Goal: Task Accomplishment & Management: Use online tool/utility

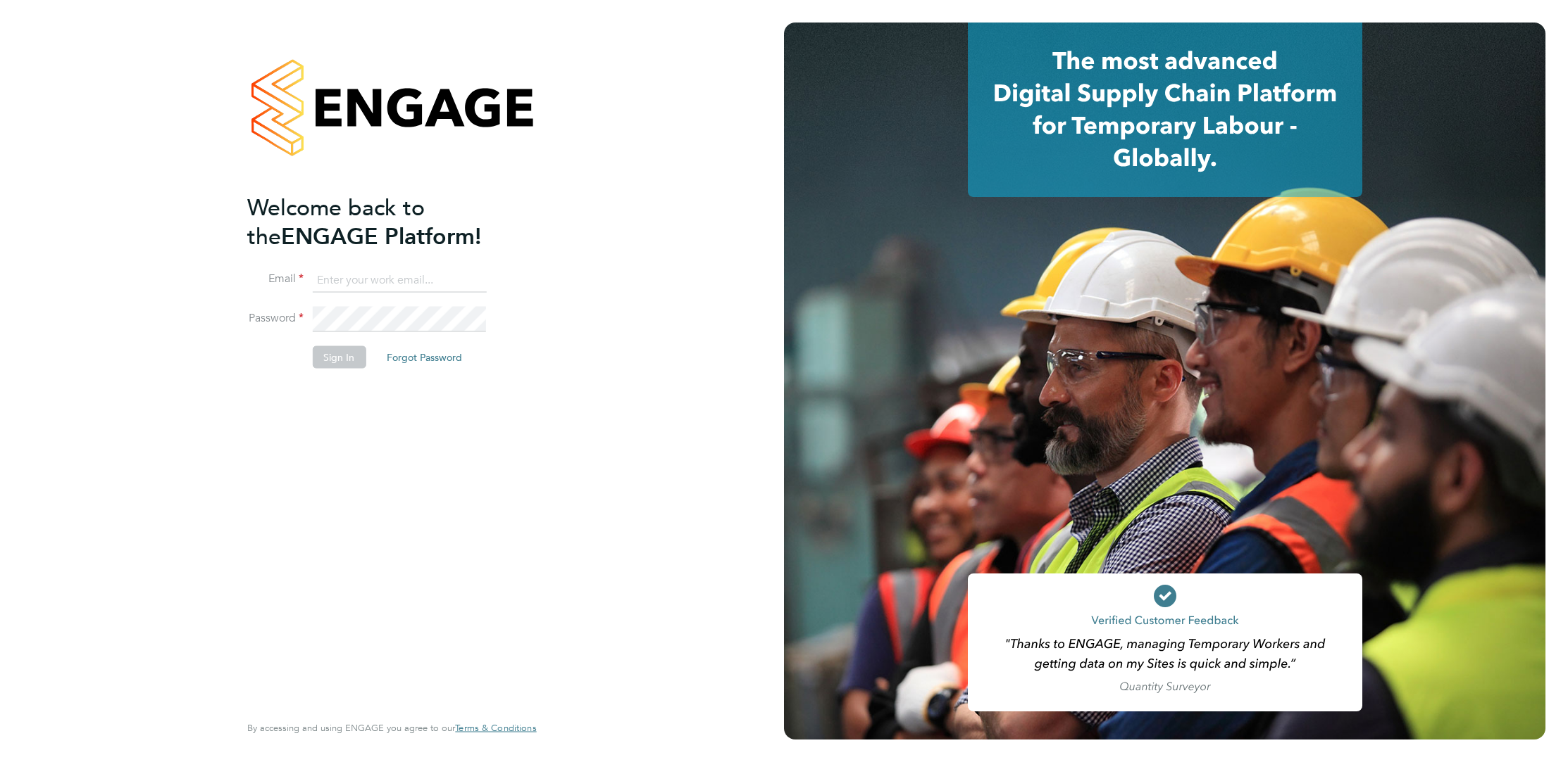
type input "audwin.cheung@randstad.co.uk"
click at [353, 355] on button "Sign In" at bounding box center [339, 357] width 53 height 23
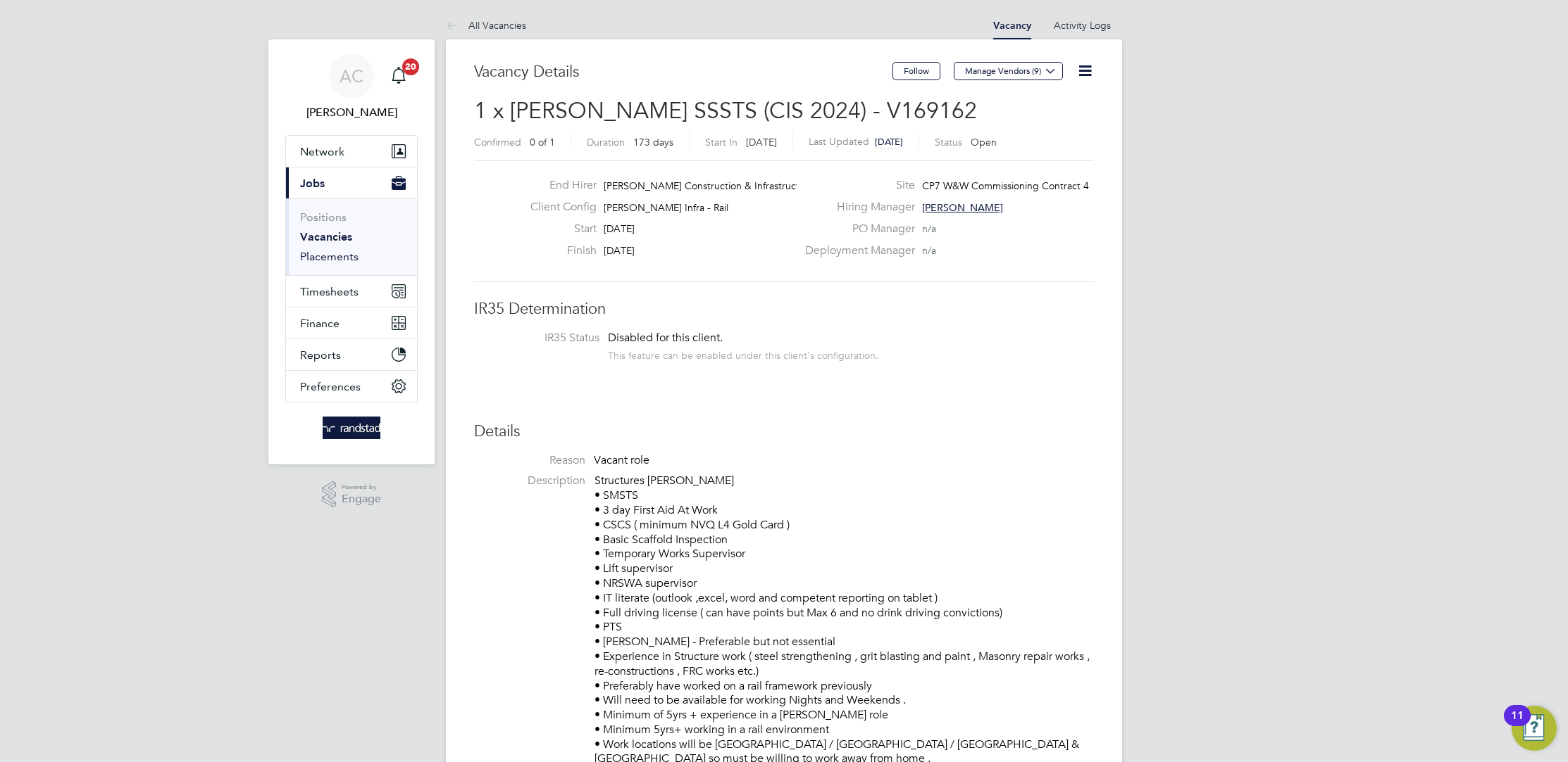
click at [331, 257] on link "Placements" at bounding box center [329, 256] width 58 height 13
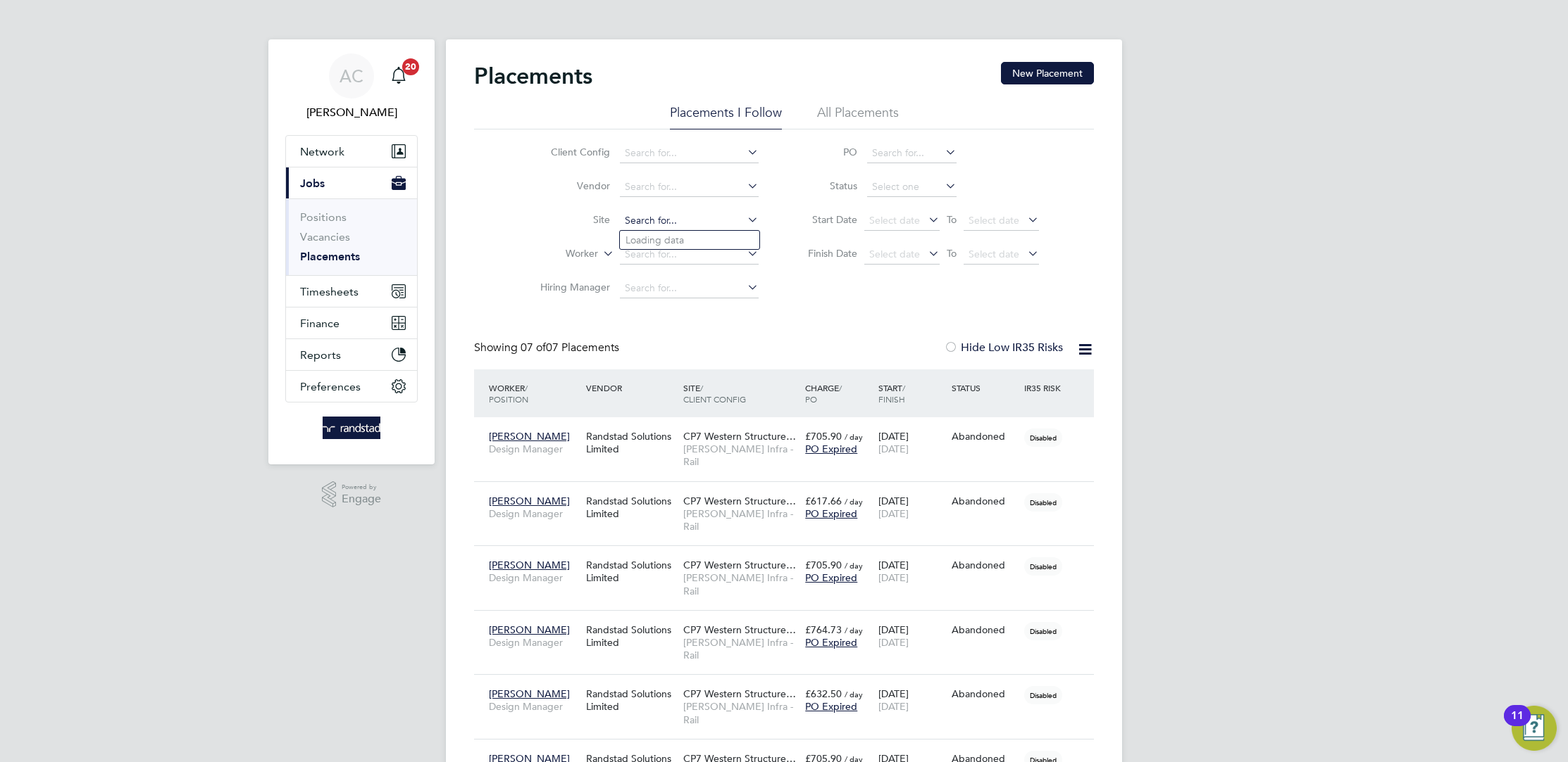
click at [645, 219] on input at bounding box center [689, 221] width 138 height 20
drag, startPoint x: 493, startPoint y: 243, endPoint x: 683, endPoint y: 255, distance: 190.4
click at [500, 243] on div "Client Config Vendor Site Worker Hiring Manager PO Status Start Date Select dat…" at bounding box center [784, 218] width 620 height 176
click at [659, 257] on input at bounding box center [689, 255] width 138 height 20
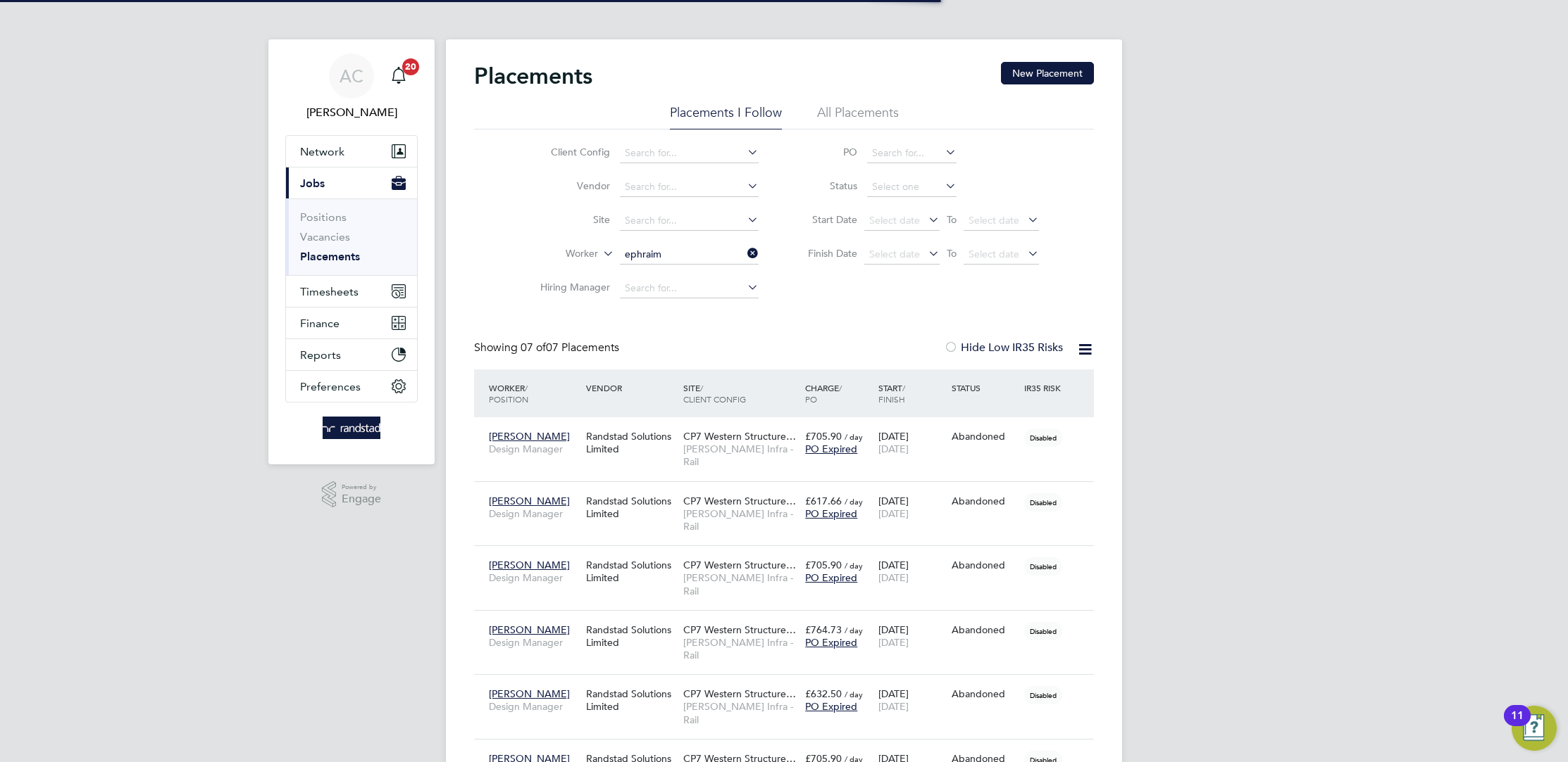
click at [673, 277] on li "Ephr [PERSON_NAME]" at bounding box center [689, 274] width 139 height 19
type input "[PERSON_NAME]"
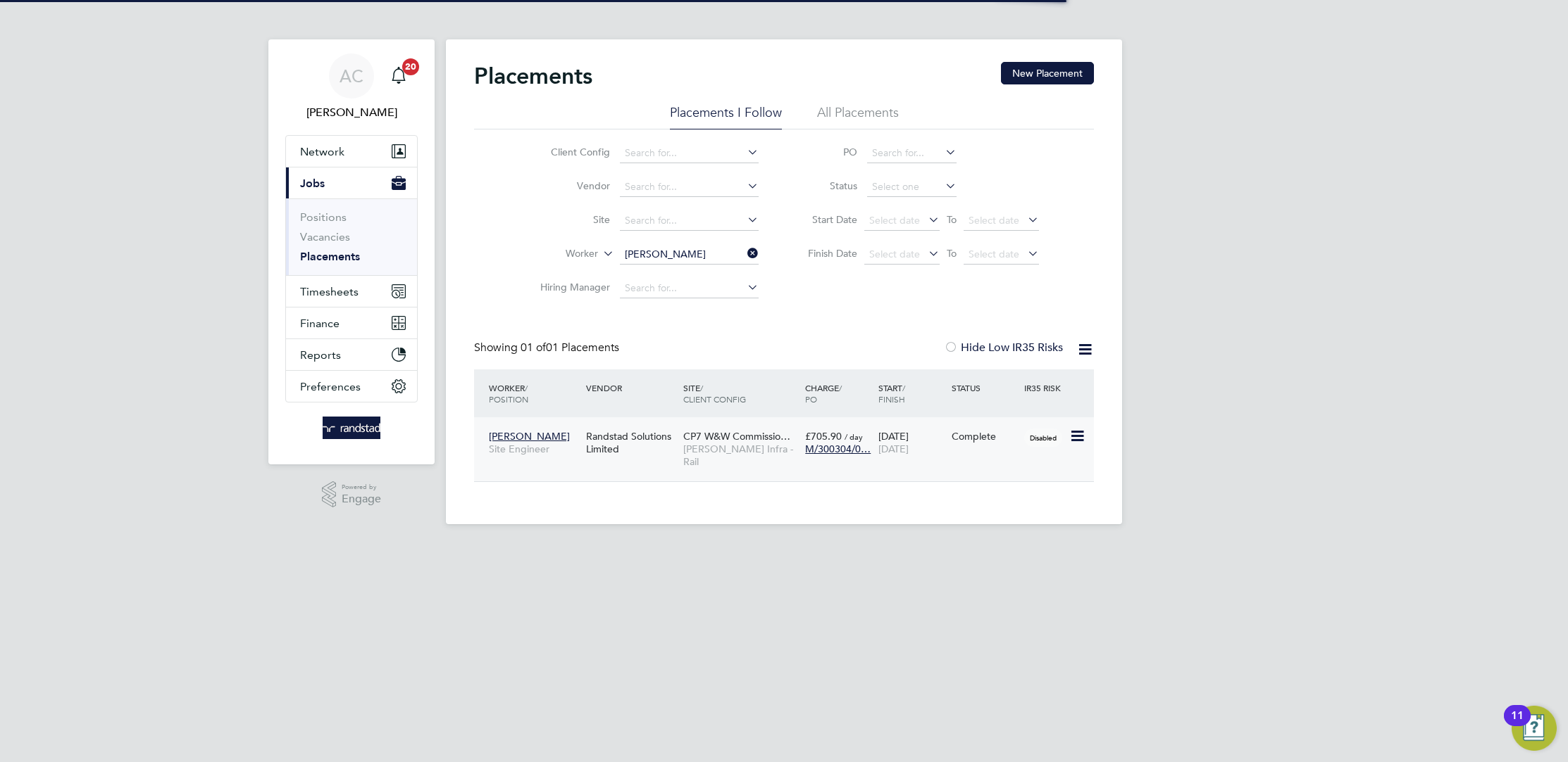
click at [904, 447] on span "[DATE]" at bounding box center [893, 449] width 30 height 13
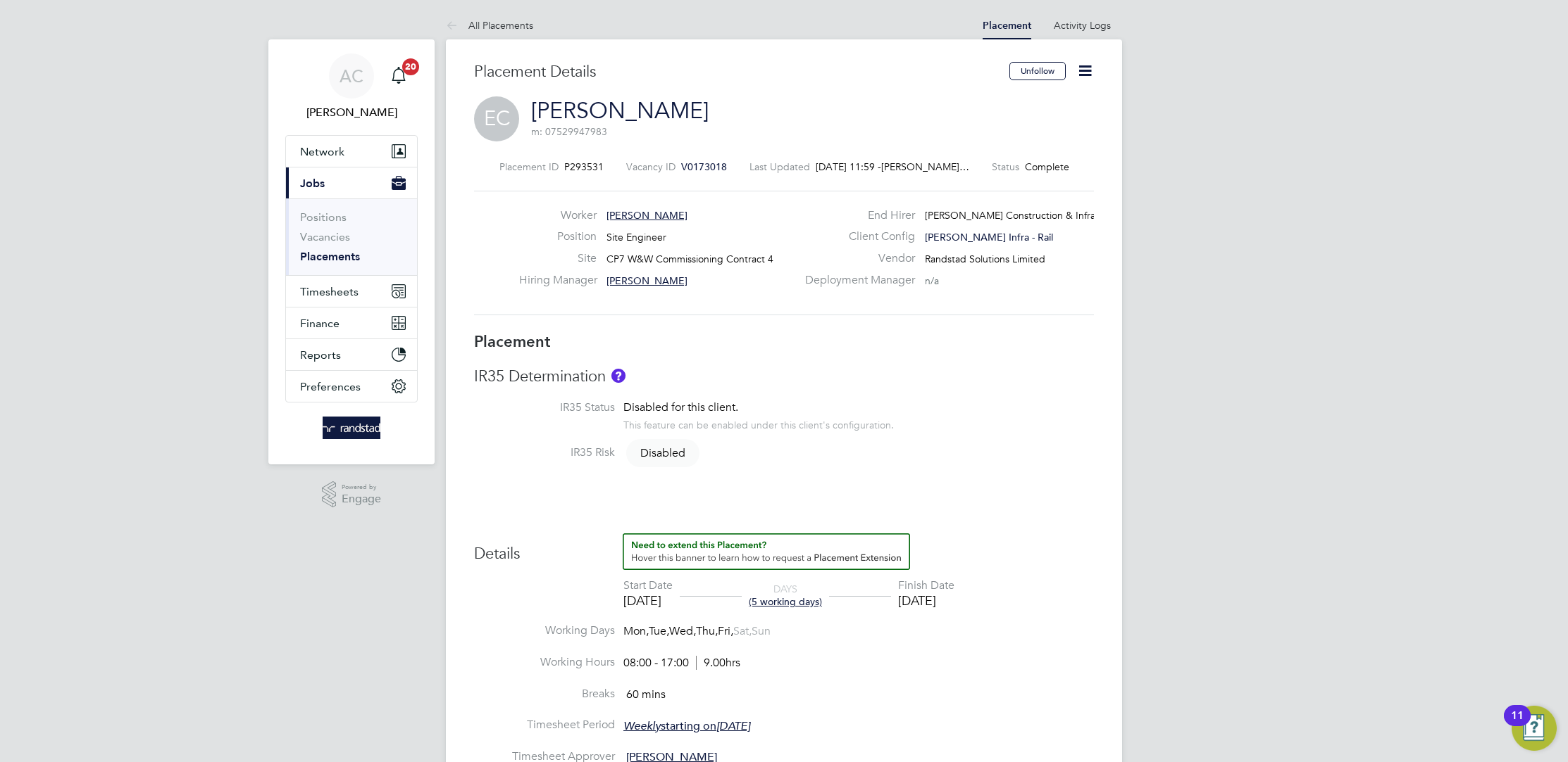
click at [703, 167] on span "V0173018" at bounding box center [704, 167] width 46 height 13
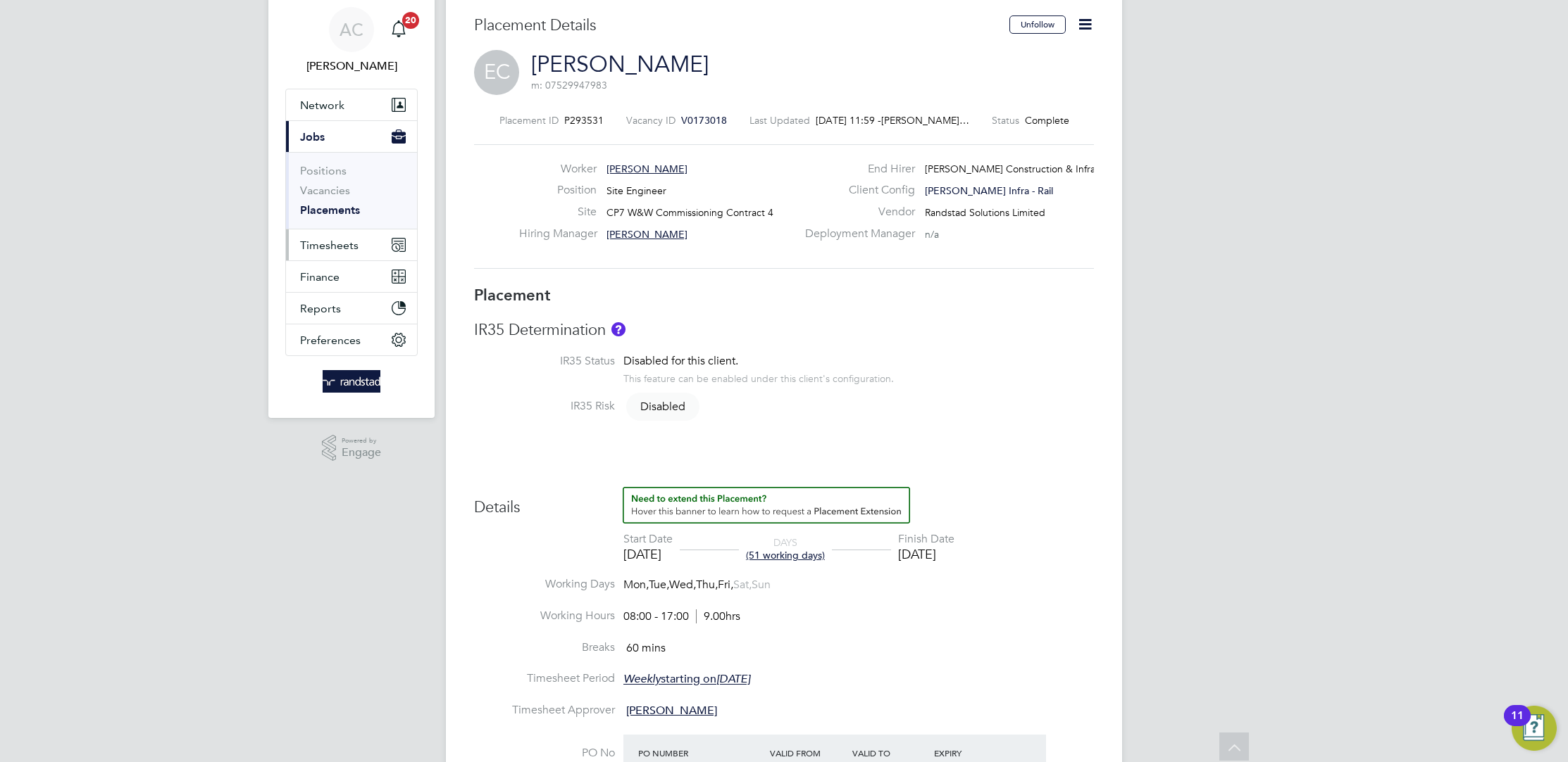
click at [330, 242] on span "Timesheets" at bounding box center [329, 245] width 58 height 13
click at [338, 245] on span "Timesheets" at bounding box center [329, 245] width 58 height 13
click at [326, 203] on link "Timesheets" at bounding box center [329, 202] width 58 height 13
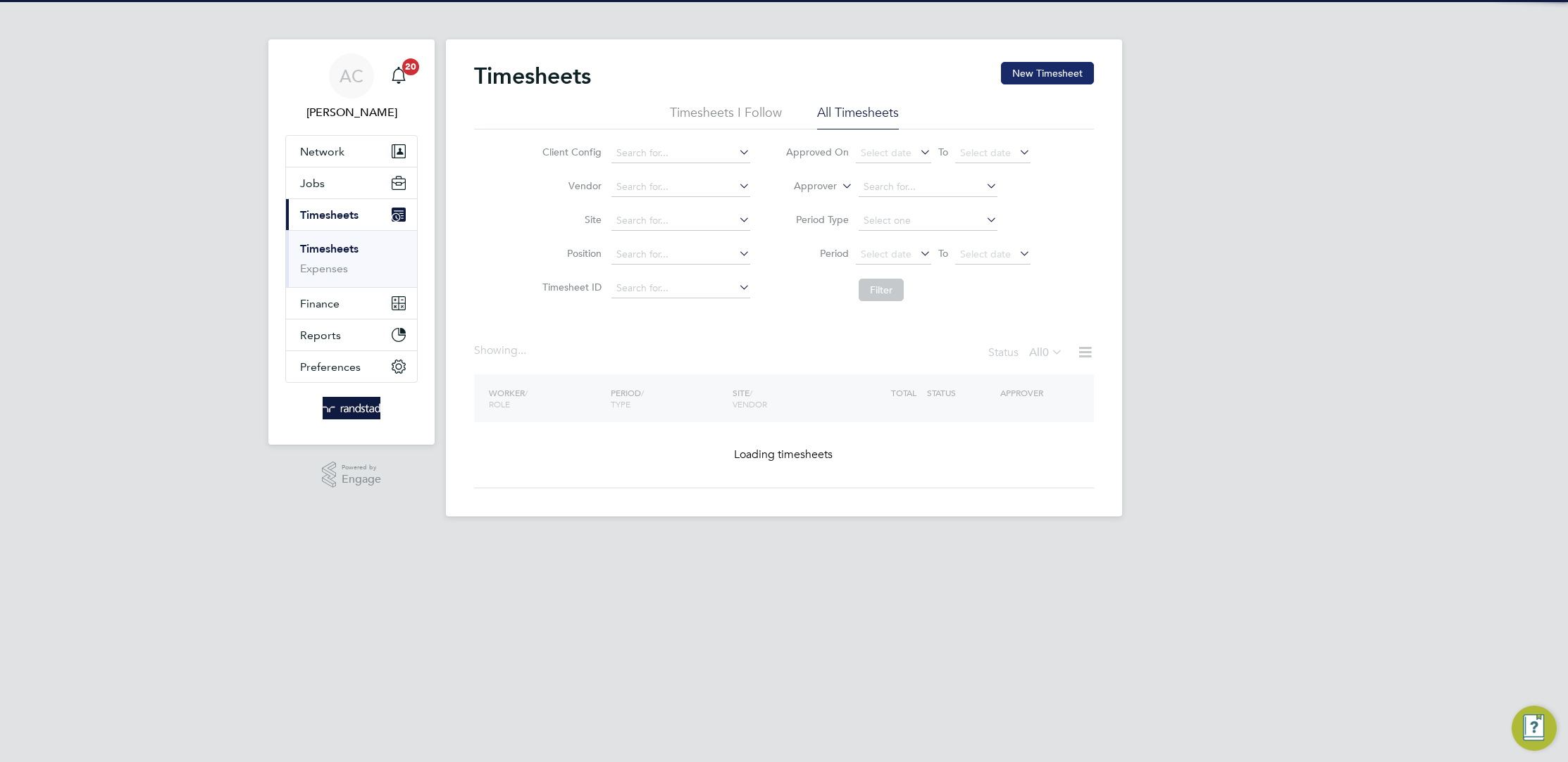
click at [1072, 75] on button "New Timesheet" at bounding box center [1047, 73] width 93 height 23
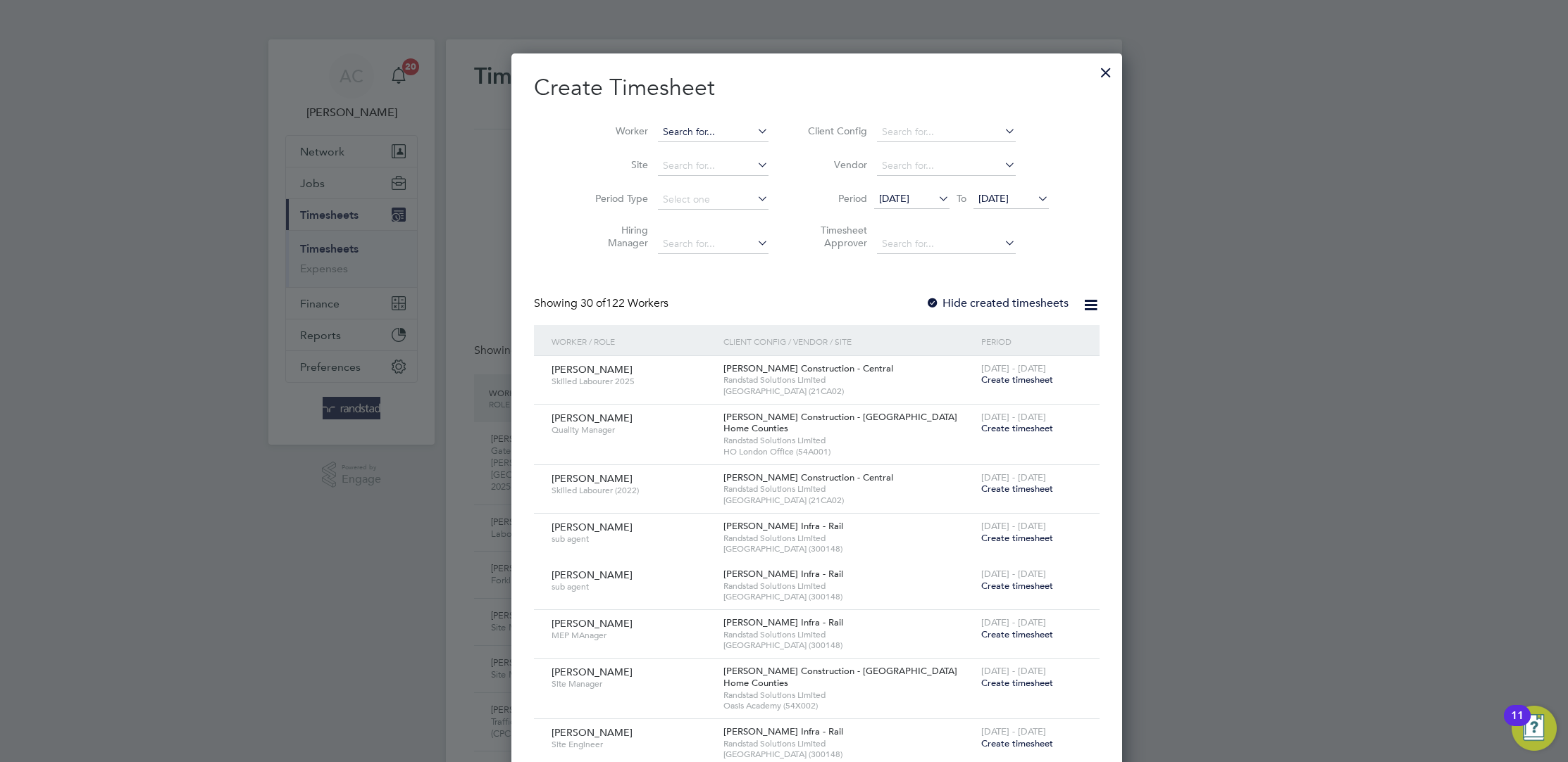
click at [659, 127] on input at bounding box center [713, 132] width 111 height 20
click at [696, 146] on li "Ephrai m Chinungu" at bounding box center [680, 151] width 111 height 19
type input "[PERSON_NAME]"
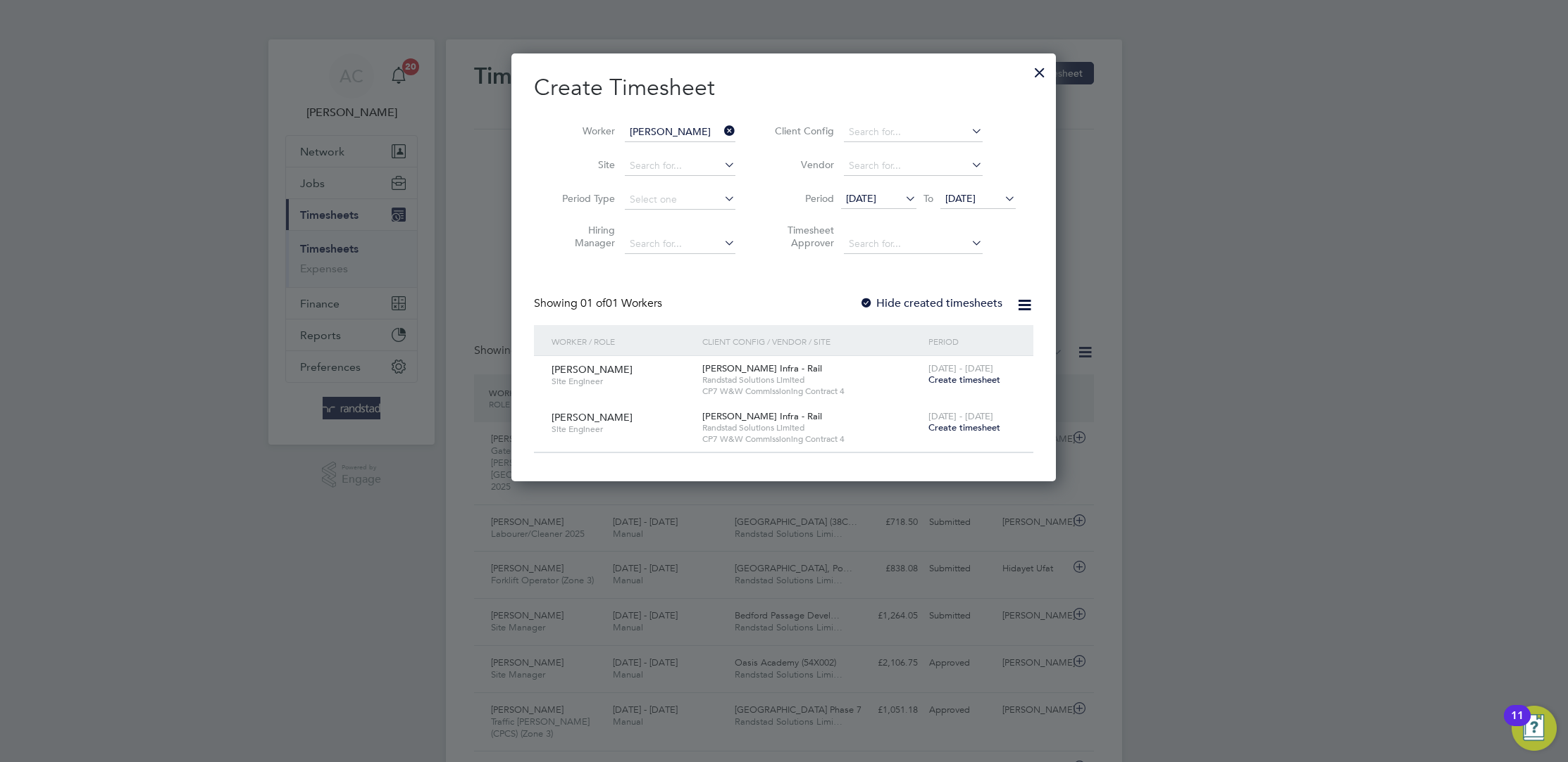
drag, startPoint x: 1334, startPoint y: 245, endPoint x: 1354, endPoint y: 245, distance: 20.0
click at [1354, 245] on div at bounding box center [784, 381] width 1568 height 762
drag, startPoint x: 723, startPoint y: 90, endPoint x: 505, endPoint y: 94, distance: 218.0
click at [1038, 72] on div at bounding box center [1039, 69] width 25 height 25
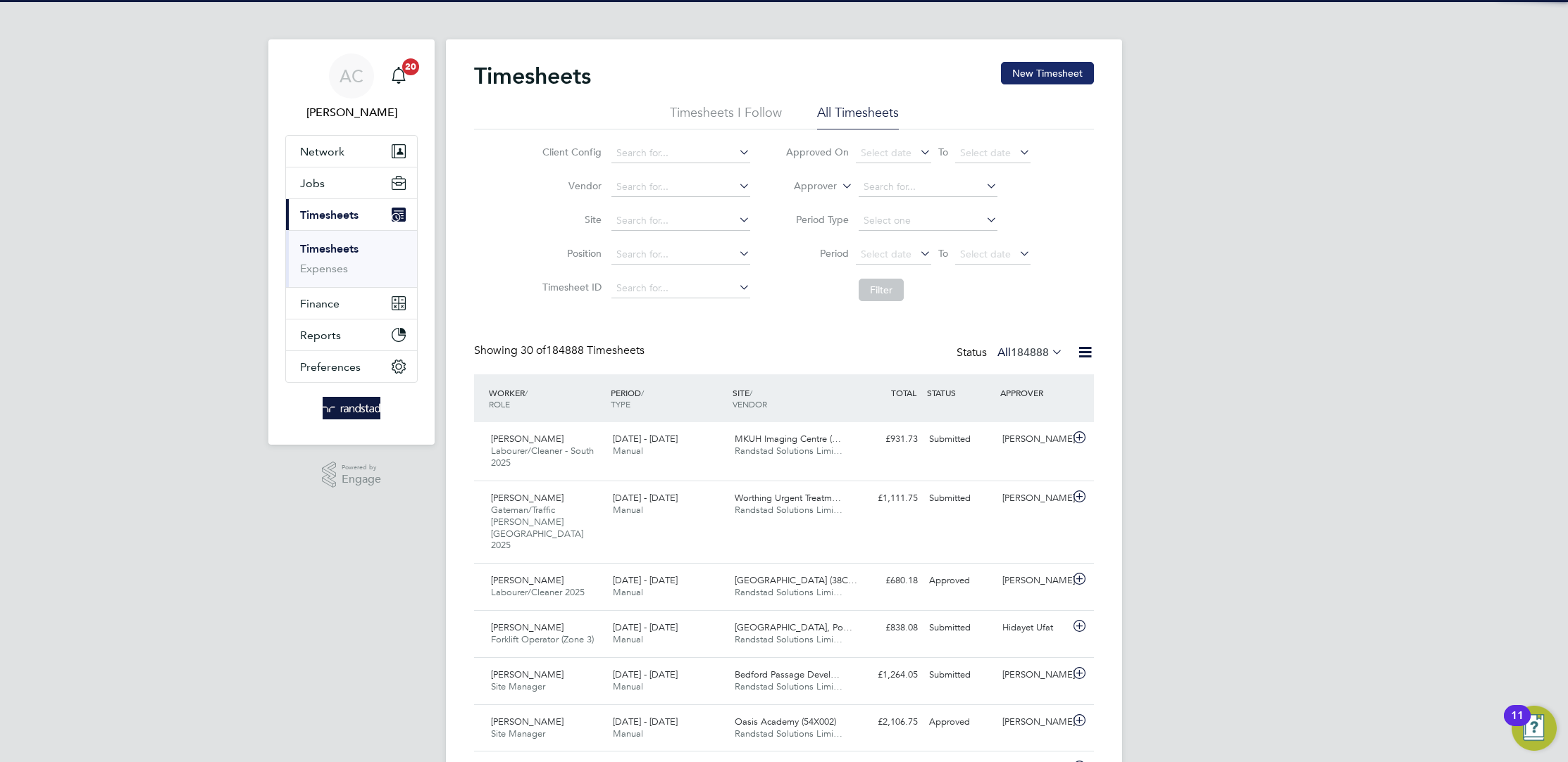
scroll to position [36, 122]
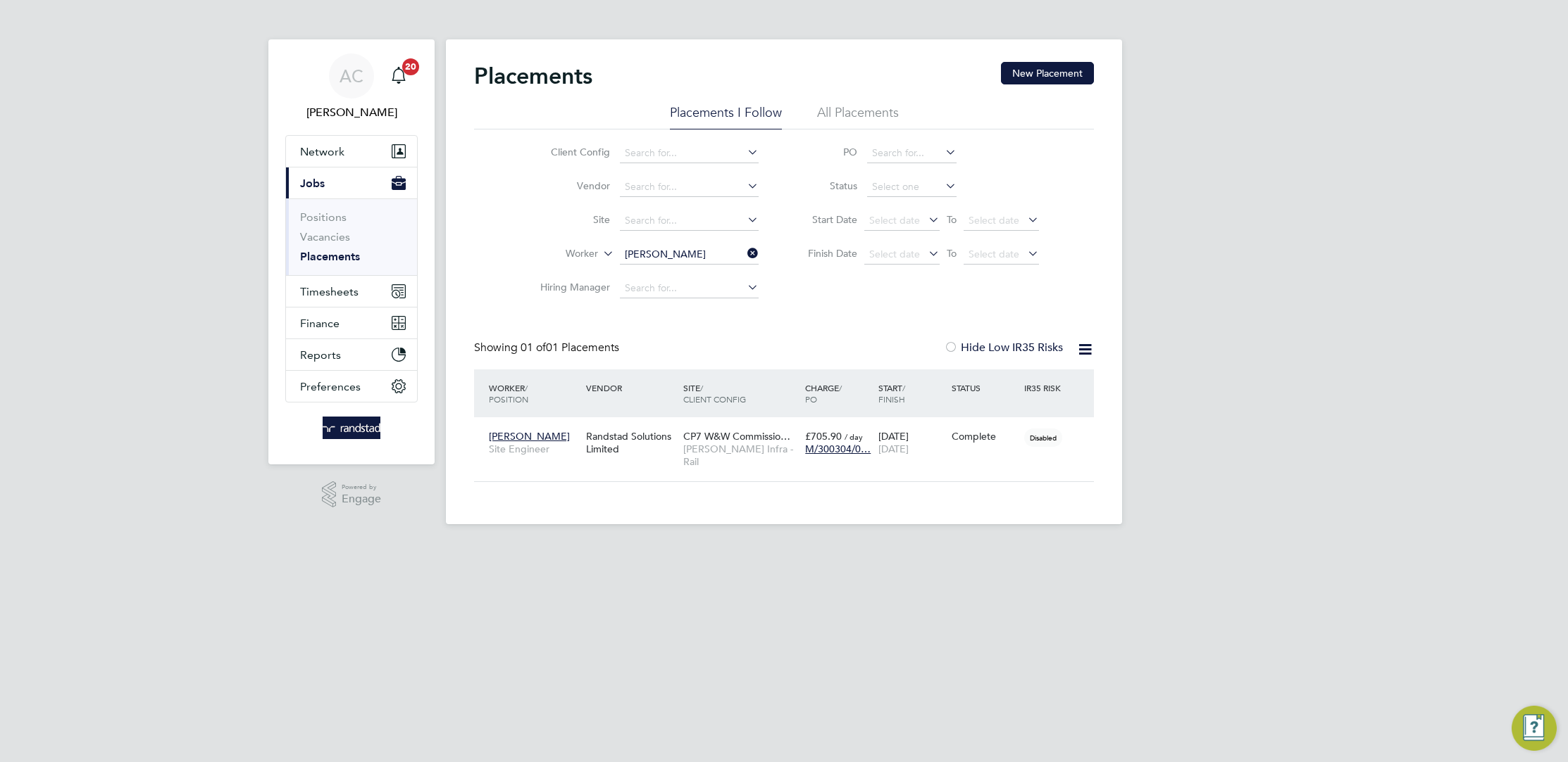
scroll to position [13, 66]
